Goal: Task Accomplishment & Management: Manage account settings

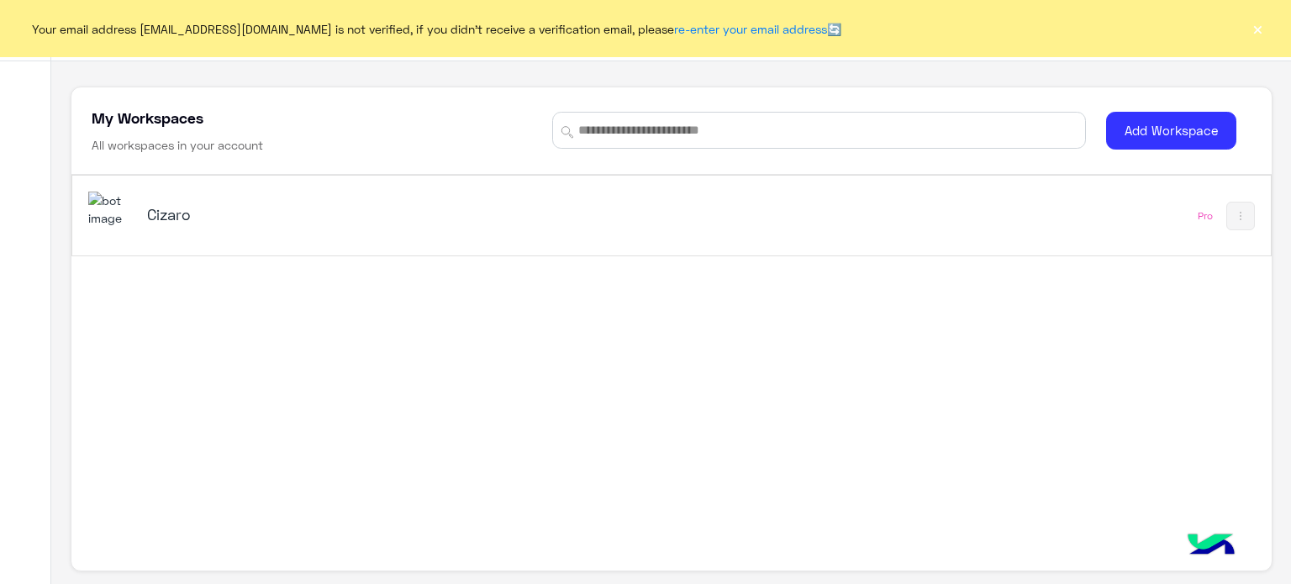
click at [284, 224] on div "Cizaro" at bounding box center [357, 216] width 420 height 24
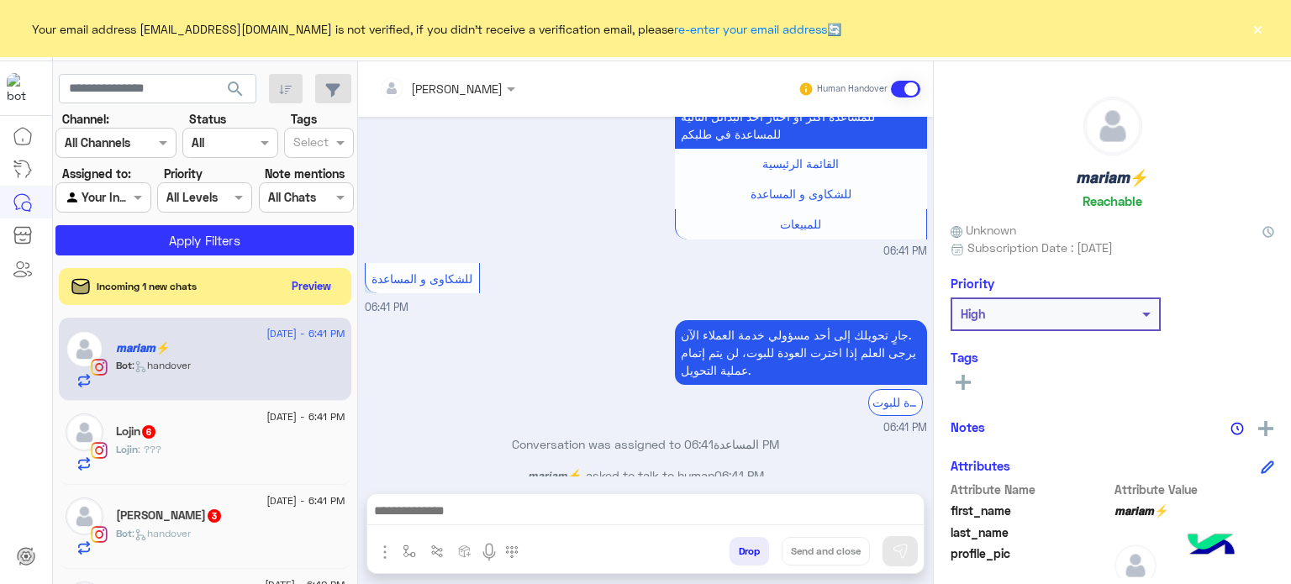
scroll to position [377, 0]
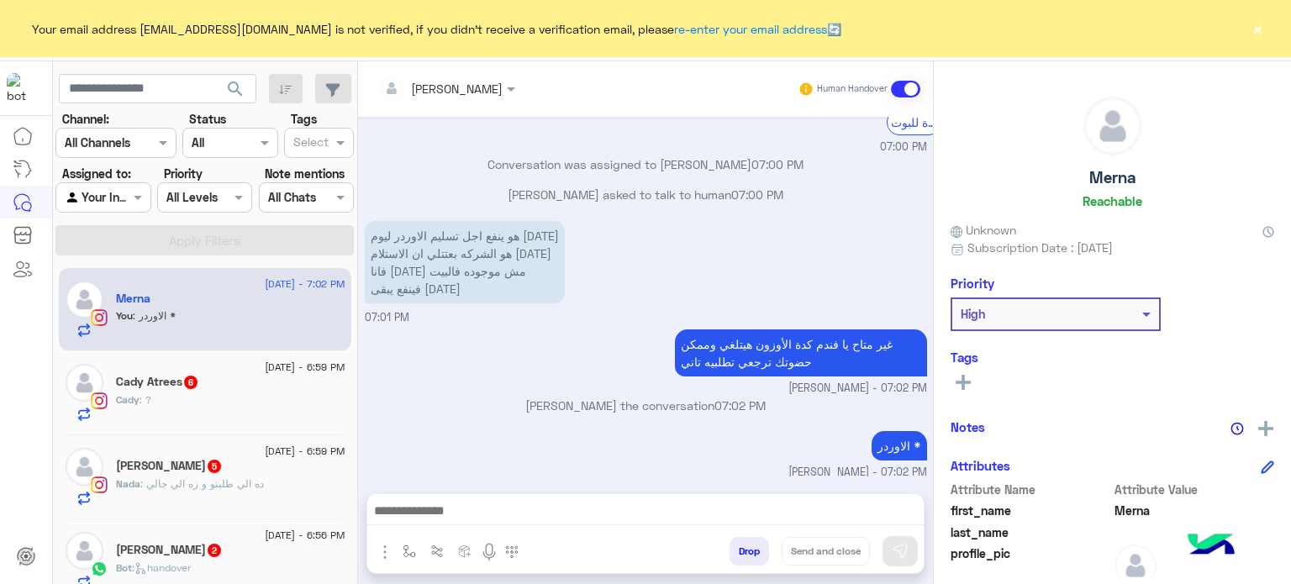
scroll to position [1087, 0]
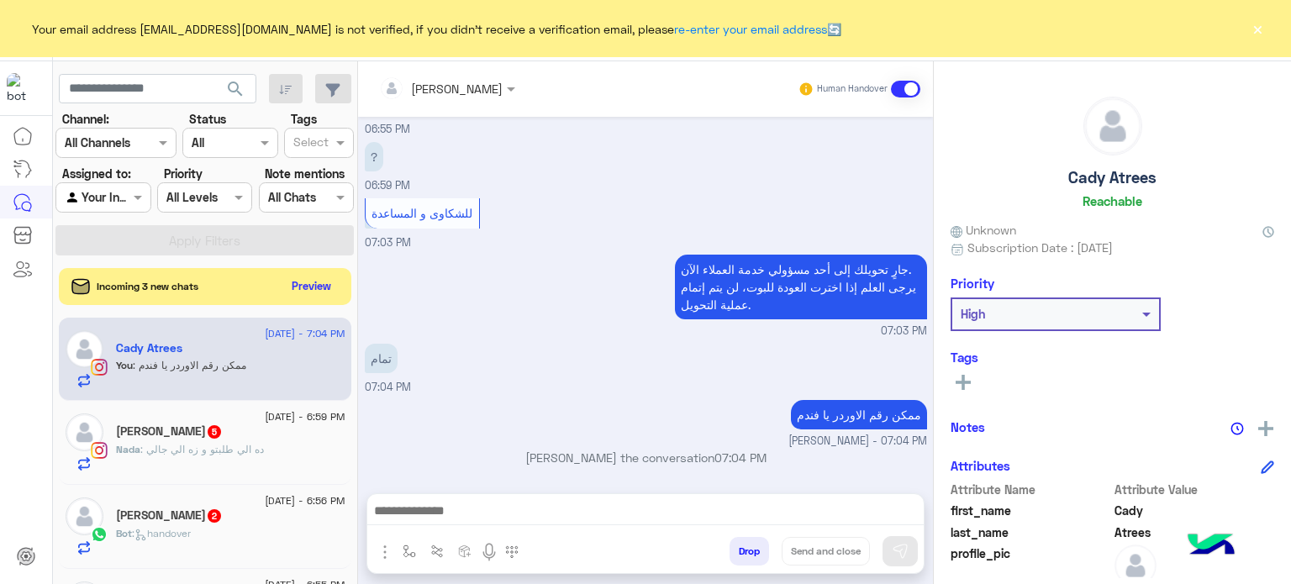
scroll to position [822, 0]
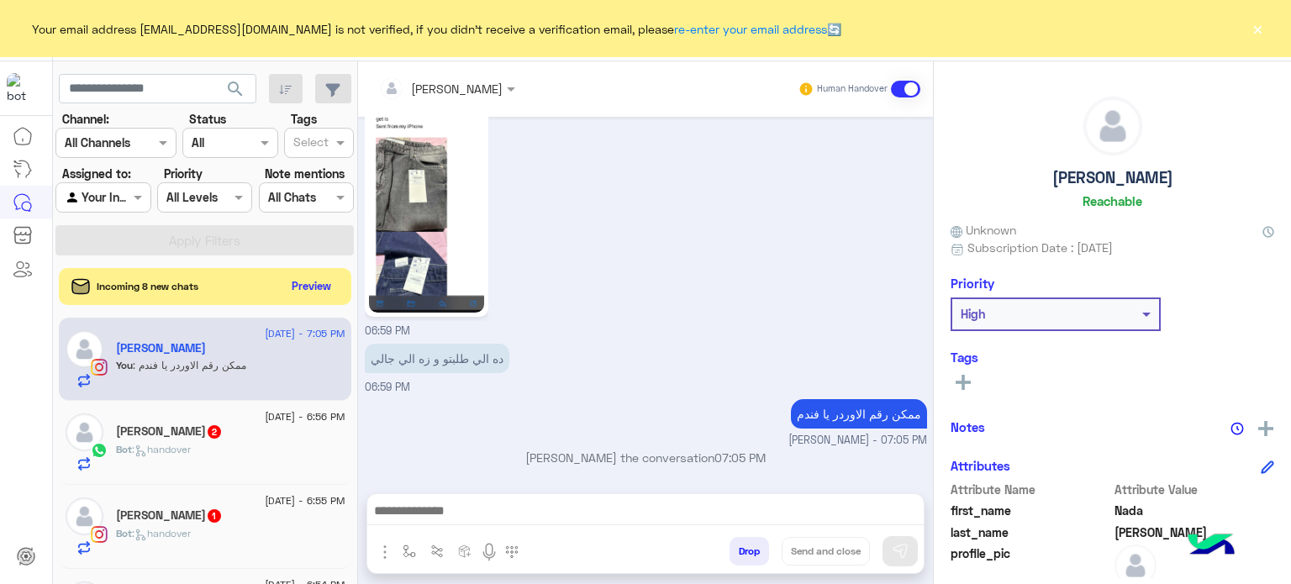
scroll to position [838, 0]
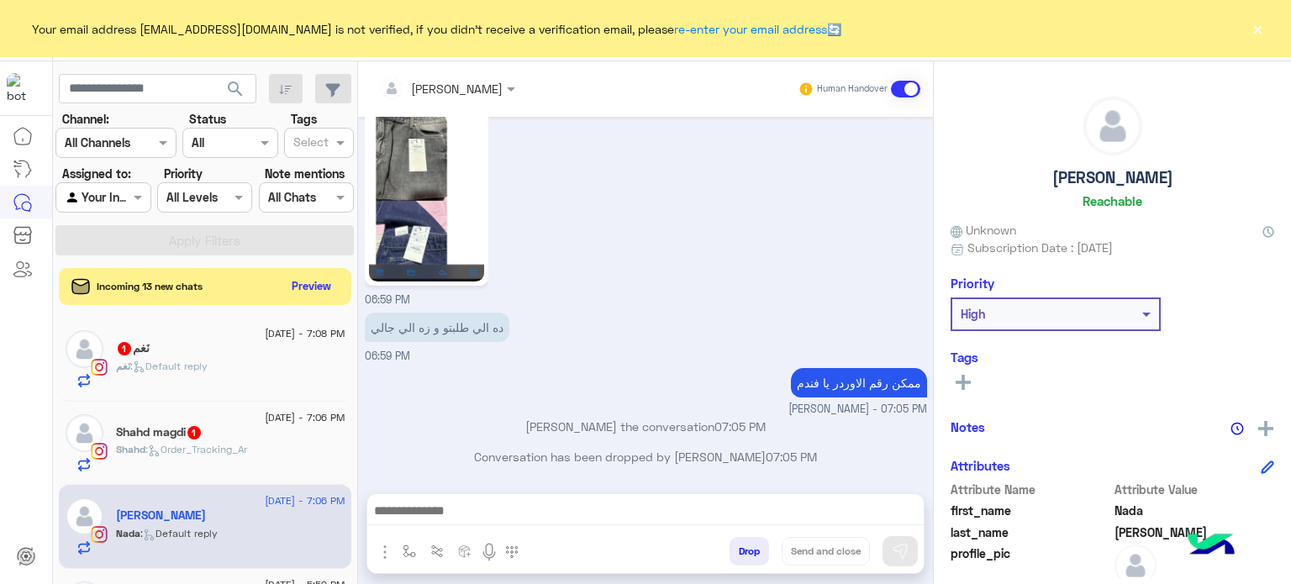
click at [1260, 24] on button "×" at bounding box center [1257, 28] width 17 height 17
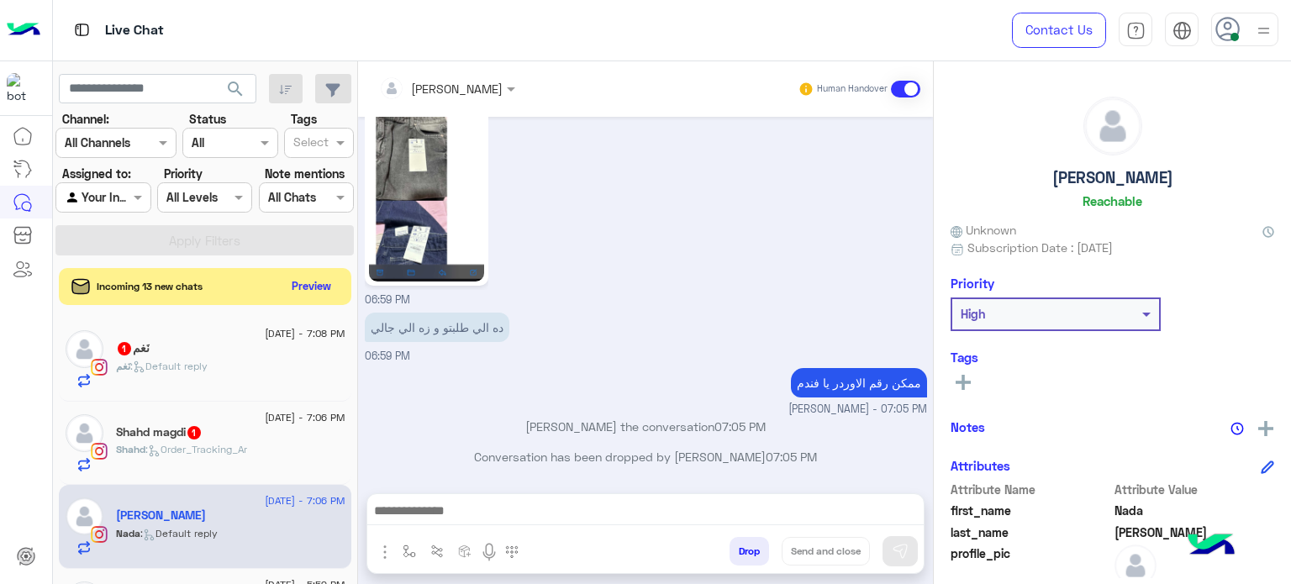
click at [1260, 24] on img at bounding box center [1263, 30] width 21 height 21
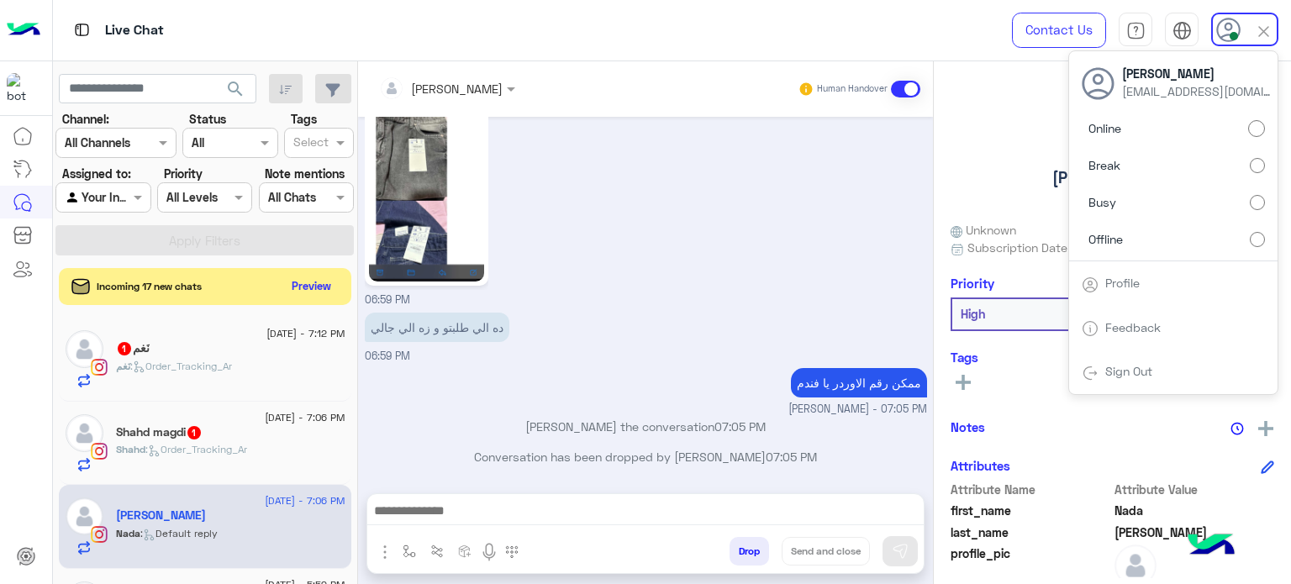
click at [1225, 242] on label "Offline" at bounding box center [1173, 239] width 183 height 30
